Goal: Information Seeking & Learning: Learn about a topic

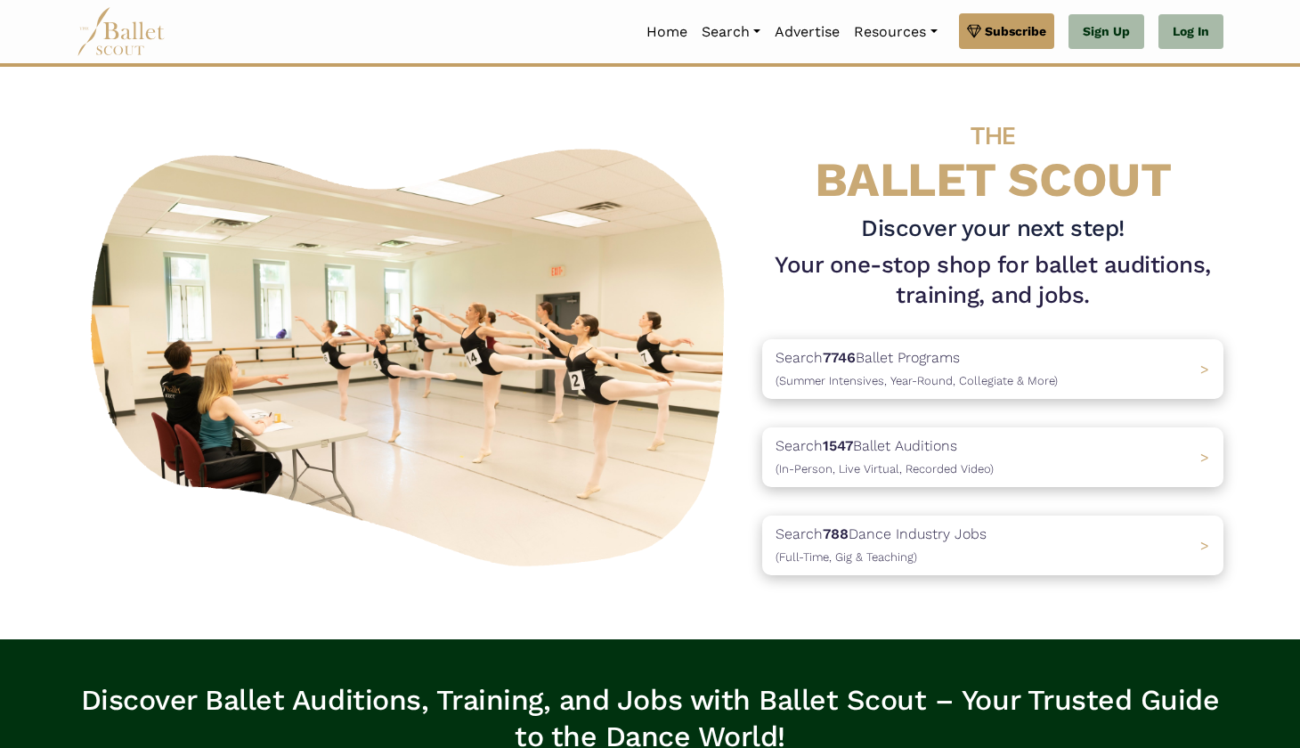
click at [141, 30] on img at bounding box center [121, 31] width 89 height 49
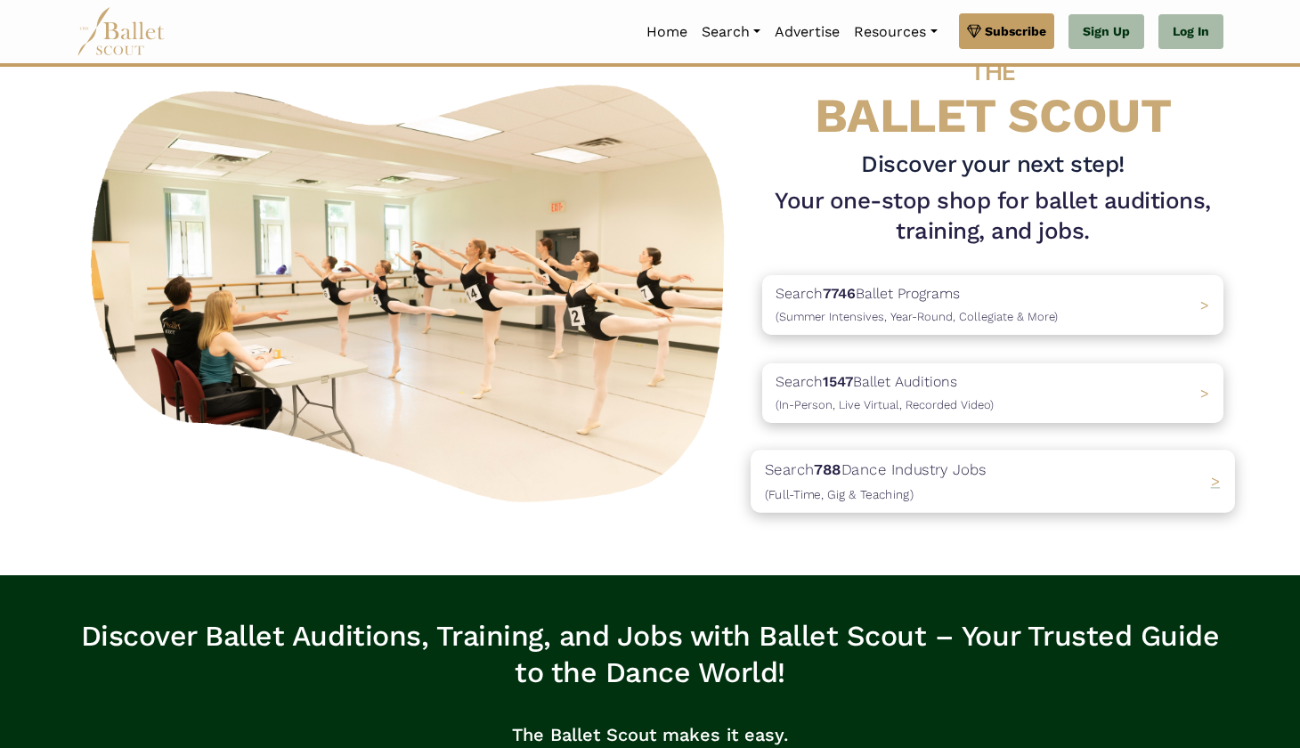
click at [1011, 505] on div "Search 788 Dance Industry Jobs ([DEMOGRAPHIC_DATA], [DEMOGRAPHIC_DATA] & Teachi…" at bounding box center [993, 481] width 484 height 62
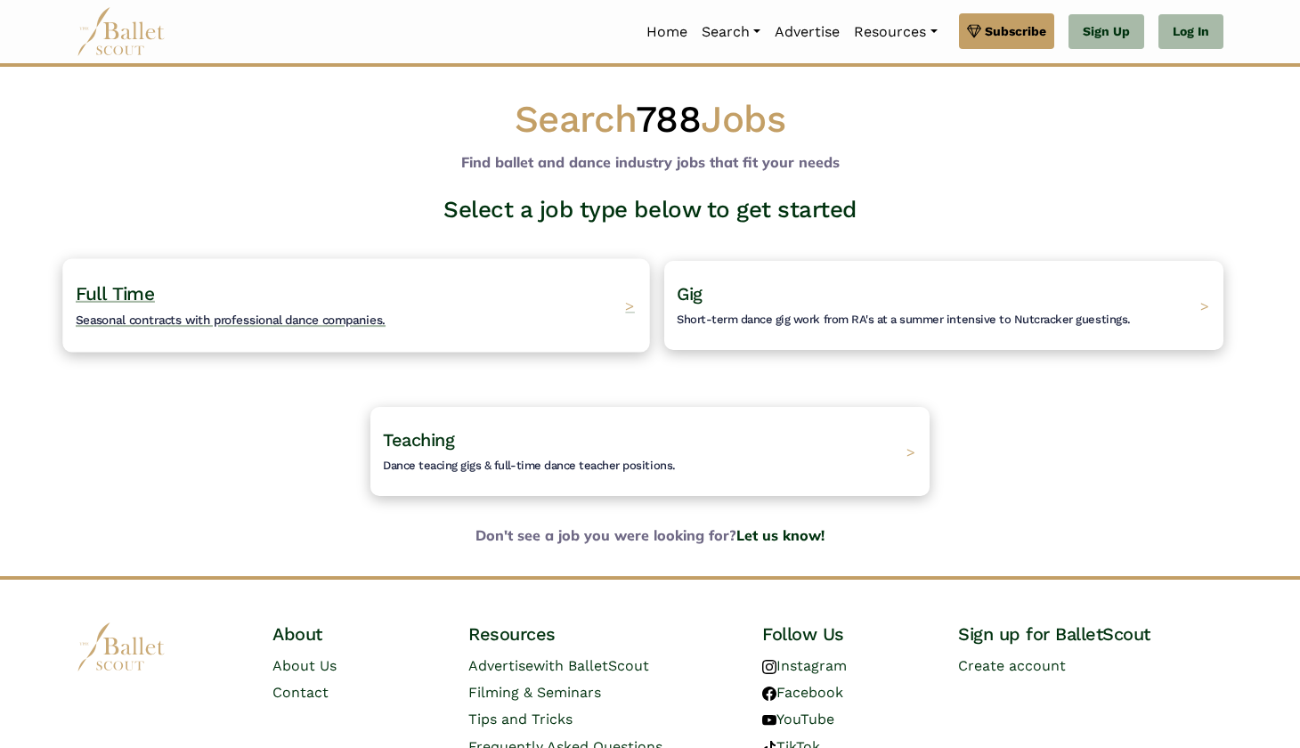
click at [427, 325] on div "Full Time Seasonal contracts with professional dance companies. >" at bounding box center [355, 304] width 587 height 93
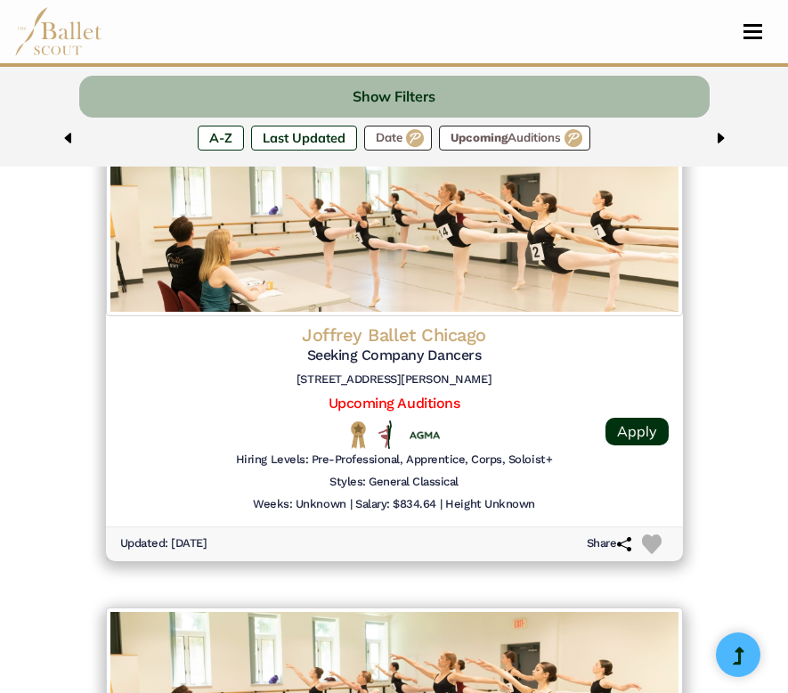
scroll to position [3494, 0]
